Goal: Transaction & Acquisition: Purchase product/service

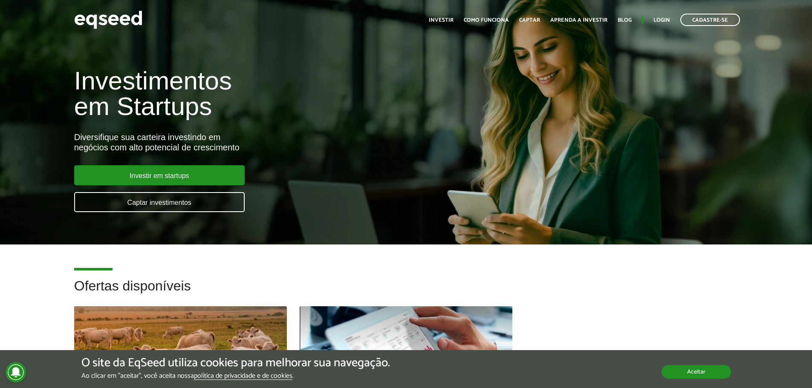
click at [679, 373] on button "Aceitar" at bounding box center [696, 372] width 69 height 14
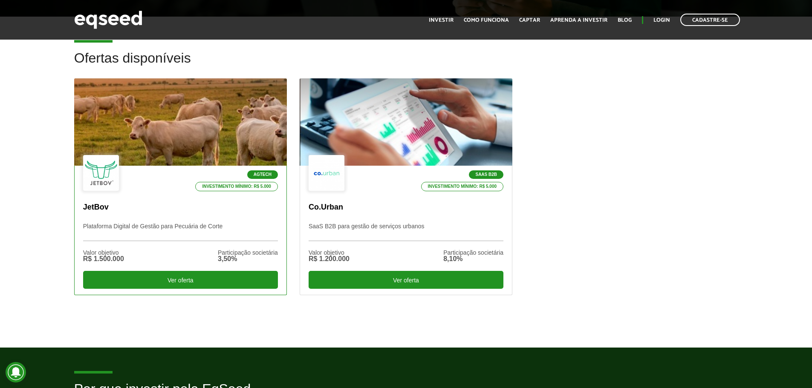
scroll to position [341, 0]
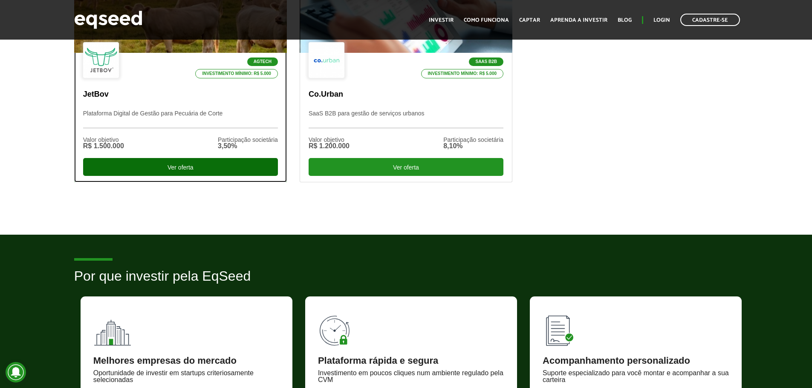
click at [188, 169] on div "Ver oferta" at bounding box center [180, 167] width 195 height 18
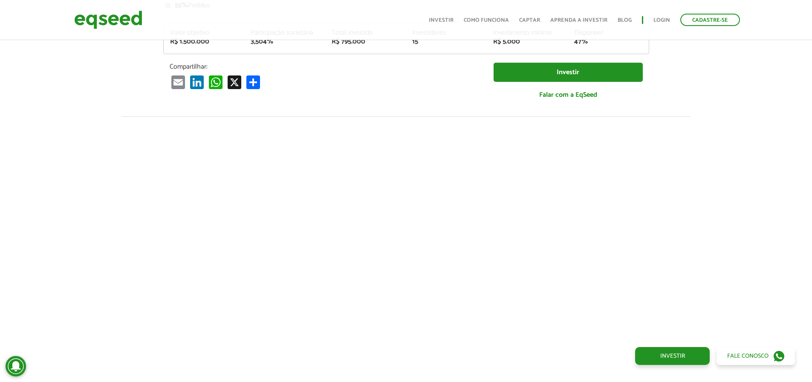
scroll to position [1062, 0]
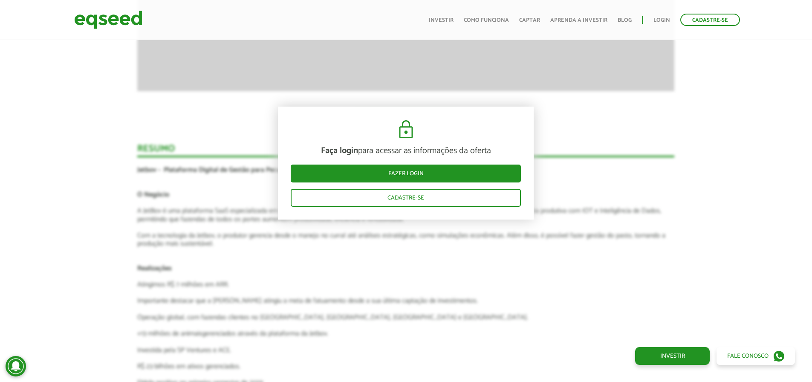
scroll to position [1476, 0]
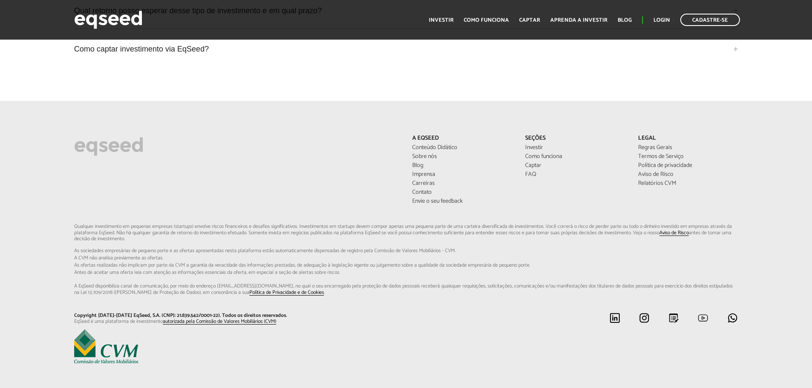
scroll to position [2285, 0]
